Goal: Task Accomplishment & Management: Manage account settings

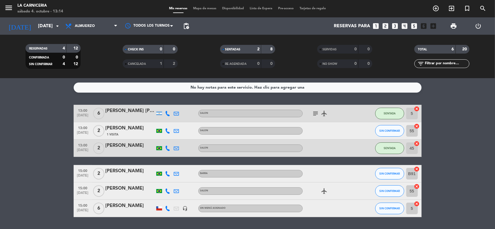
click at [165, 207] on icon at bounding box center [167, 208] width 5 height 5
click at [181, 198] on span at bounding box center [183, 198] width 5 height 5
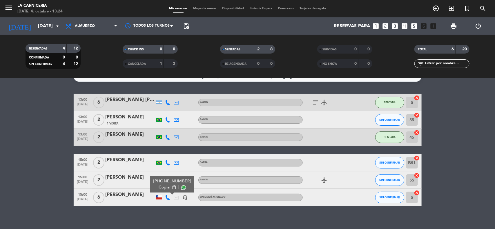
scroll to position [17, 0]
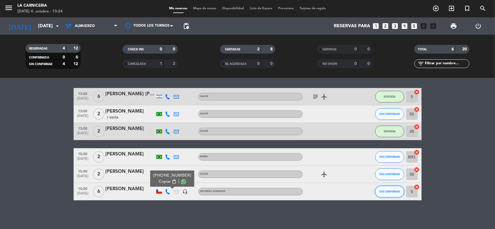
click at [382, 196] on button "SIN CONFIRMAR" at bounding box center [389, 192] width 29 height 12
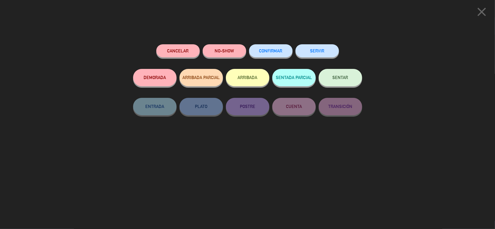
click at [191, 50] on button "Cancelar" at bounding box center [177, 50] width 43 height 13
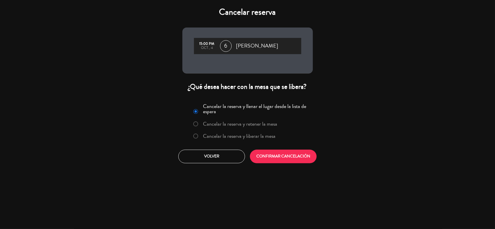
click at [258, 138] on label "Cancelar la reserva y liberar la mesa" at bounding box center [239, 136] width 72 height 5
click at [273, 159] on button "CONFIRMAR CANCELACIÓN" at bounding box center [283, 157] width 67 height 14
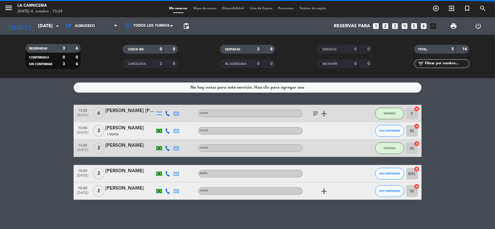
scroll to position [0, 0]
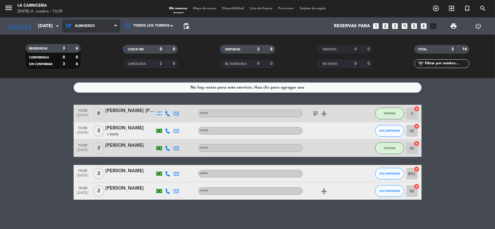
click at [78, 27] on span "Almuerzo" at bounding box center [85, 26] width 20 height 4
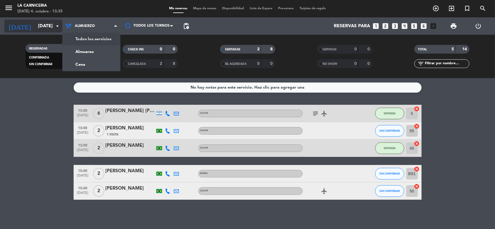
click at [39, 25] on input "[DATE]" at bounding box center [65, 26] width 61 height 11
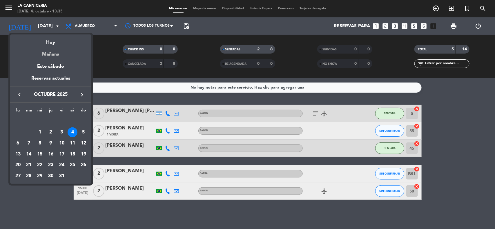
click at [47, 58] on div "Mañana" at bounding box center [50, 52] width 81 height 12
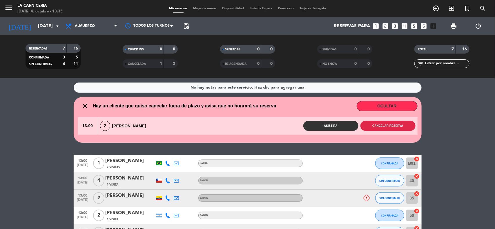
click at [383, 126] on button "Cancelar reserva" at bounding box center [387, 126] width 55 height 10
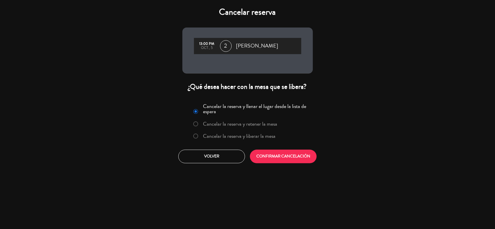
drag, startPoint x: 270, startPoint y: 133, endPoint x: 272, endPoint y: 136, distance: 4.0
click at [270, 134] on label "Cancelar la reserva y liberar la mesa" at bounding box center [239, 136] width 72 height 5
click at [278, 156] on button "CONFIRMAR CANCELACIÓN" at bounding box center [283, 157] width 67 height 14
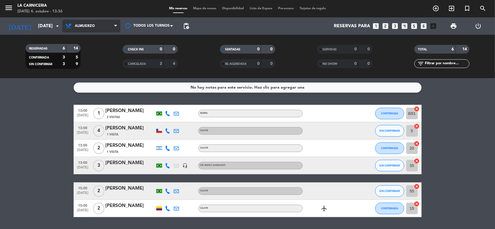
click at [93, 31] on span "Almuerzo" at bounding box center [91, 26] width 58 height 13
click at [97, 60] on div "menu La Carniceria [DATE] 4. octubre - 13:36 Mis reservas Mapa de mesas Disponi…" at bounding box center [247, 39] width 495 height 78
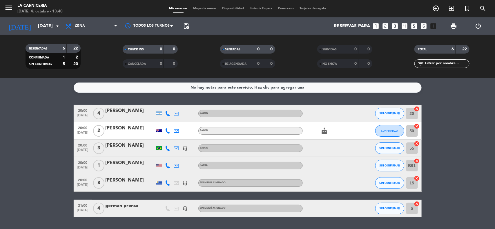
click at [55, 10] on div "[DATE] 4. octubre - 13:40" at bounding box center [39, 12] width 45 height 6
click at [35, 26] on input "[DATE]" at bounding box center [65, 26] width 61 height 11
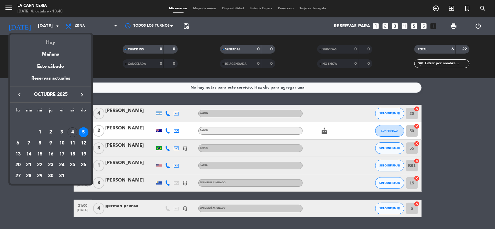
click at [47, 41] on div "Hoy" at bounding box center [50, 40] width 81 height 12
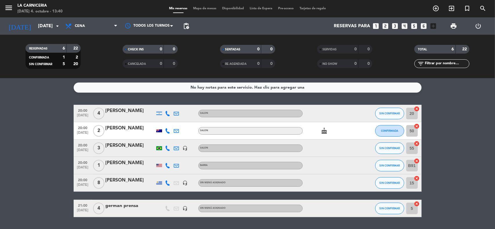
type input "[DATE]"
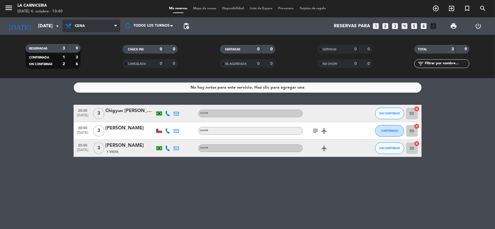
click at [112, 23] on span "Cena" at bounding box center [91, 26] width 58 height 13
click at [104, 49] on div "menu La Carniceria [DATE] 4. octubre - 13:40 Mis reservas Mapa de mesas Disponi…" at bounding box center [247, 39] width 495 height 78
